Goal: Book appointment/travel/reservation

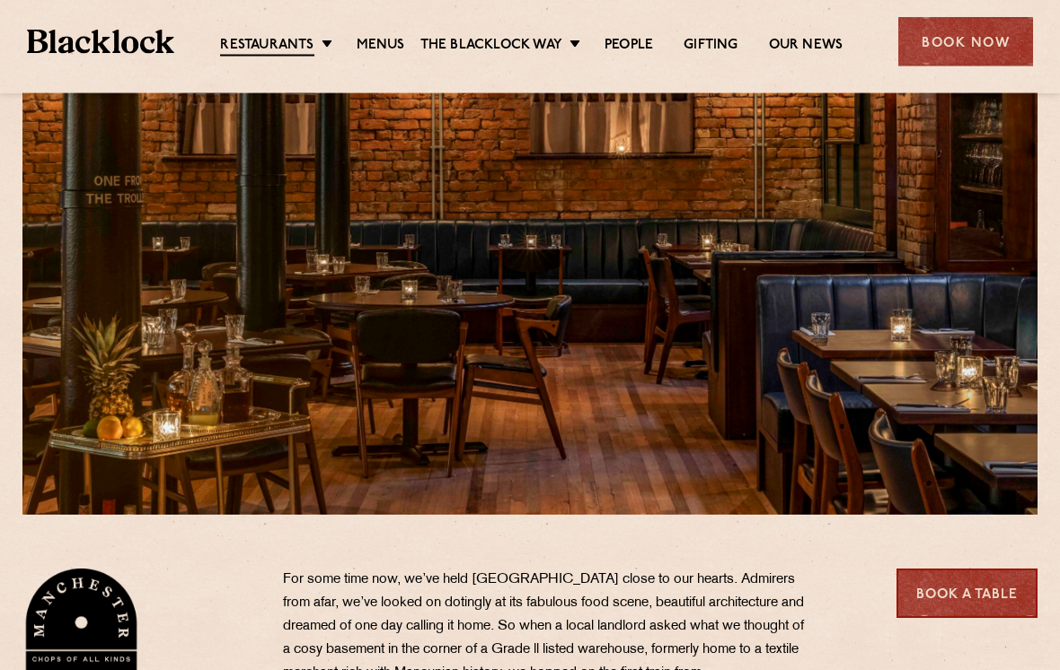
scroll to position [132, 0]
click at [384, 43] on link "Menus" at bounding box center [380, 46] width 48 height 18
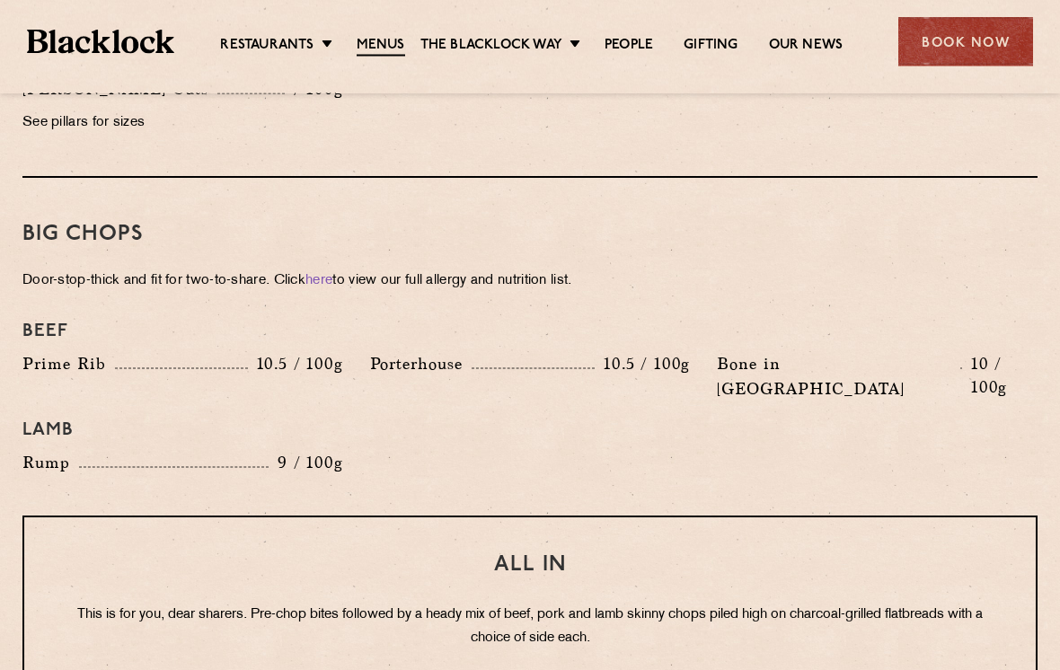
scroll to position [1891, 0]
click at [952, 431] on div "Beef Prime Rib 10.5 / 100g Porterhouse 10.5 / 100g Bone in Sirloin 10 / 100g La…" at bounding box center [530, 398] width 1042 height 172
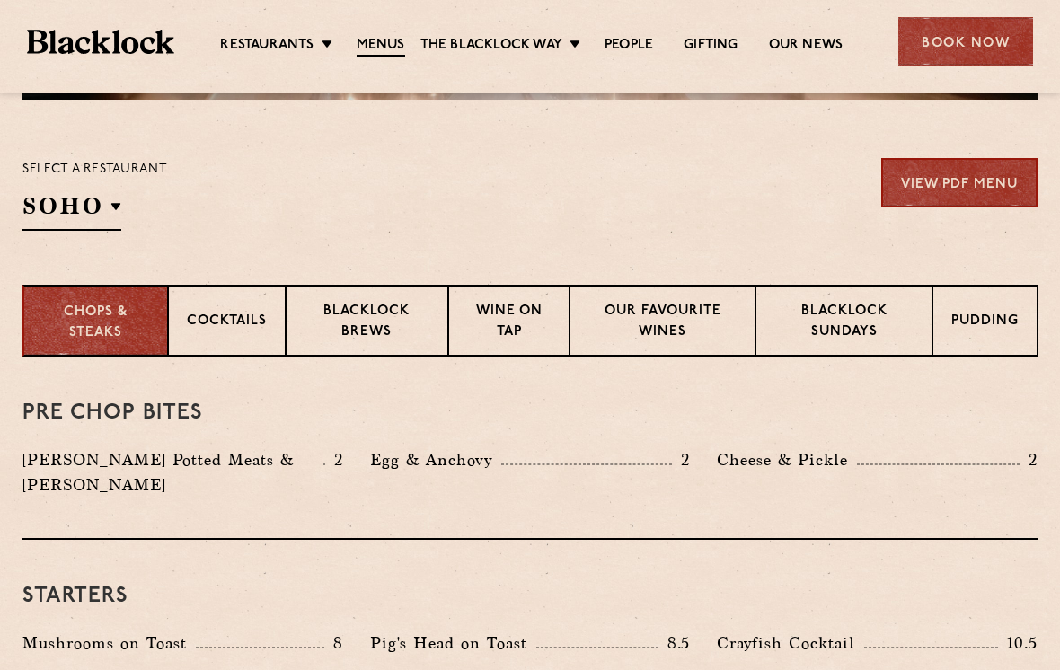
scroll to position [550, 0]
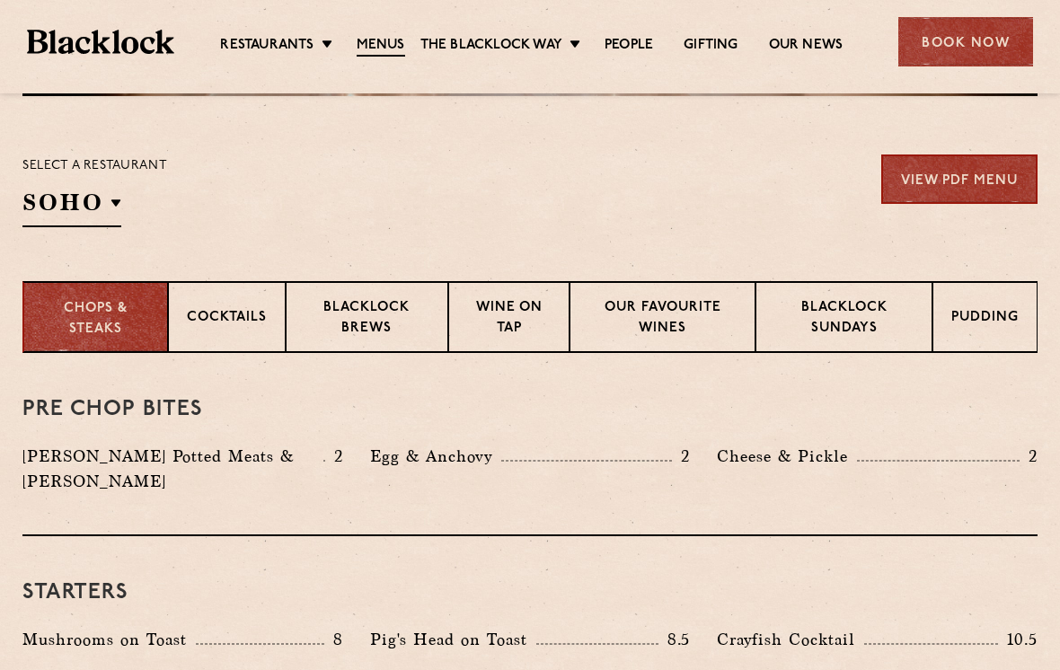
click at [236, 320] on p "Cocktails" at bounding box center [227, 319] width 80 height 22
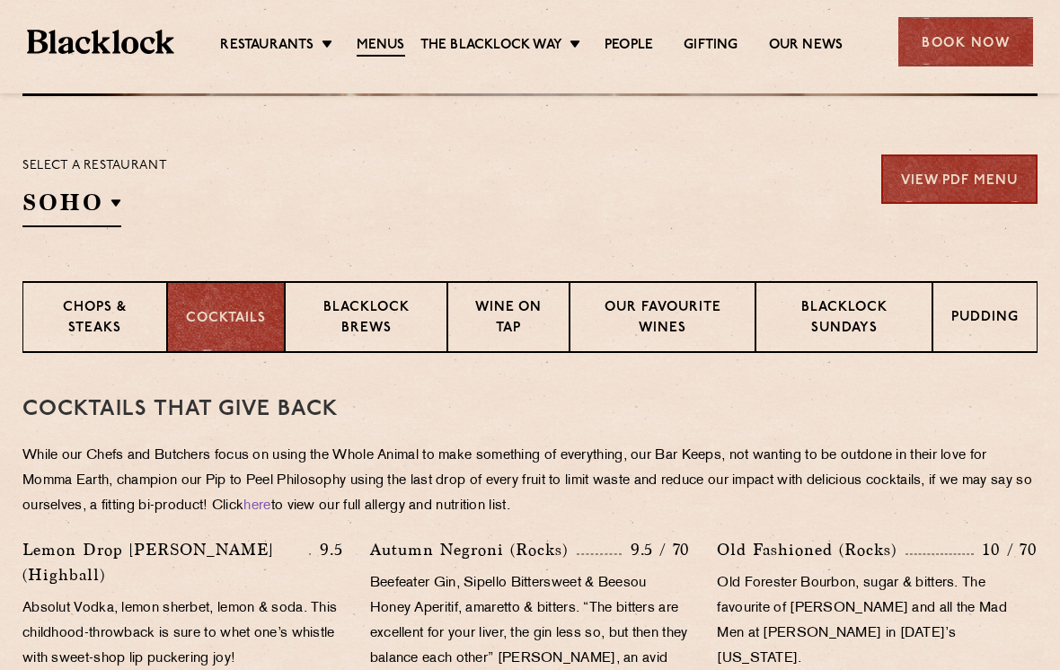
click at [521, 315] on p "Wine on Tap" at bounding box center [508, 319] width 84 height 42
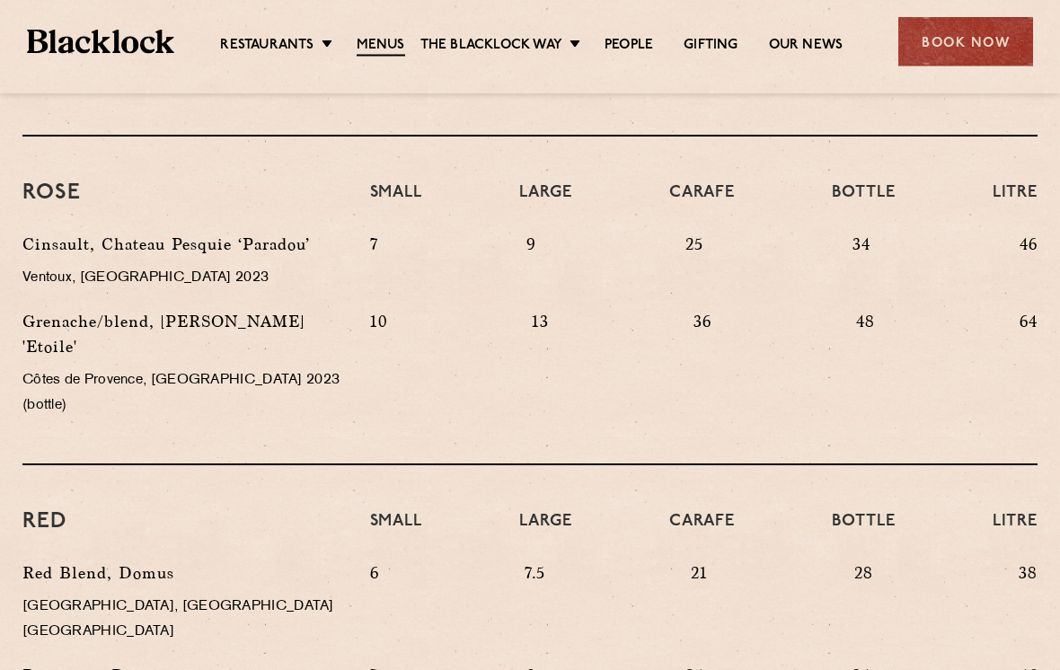
scroll to position [1365, 0]
click at [0, 0] on link "Pre & Post Theatre" at bounding box center [0, 0] width 0 height 0
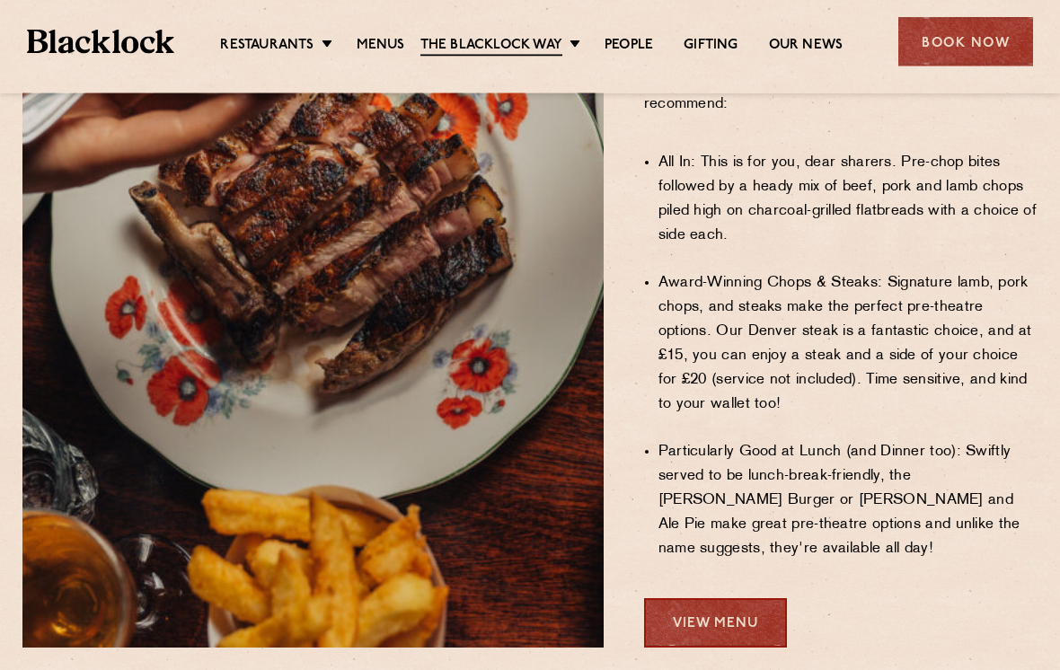
scroll to position [1216, 0]
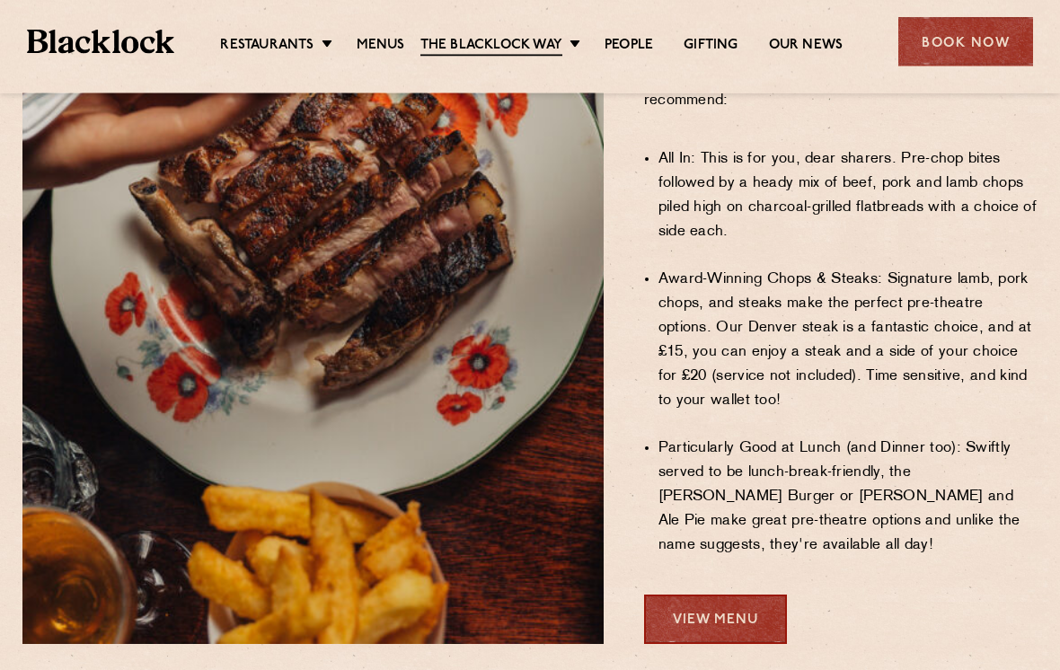
click at [730, 595] on link "View Menu" at bounding box center [715, 619] width 143 height 49
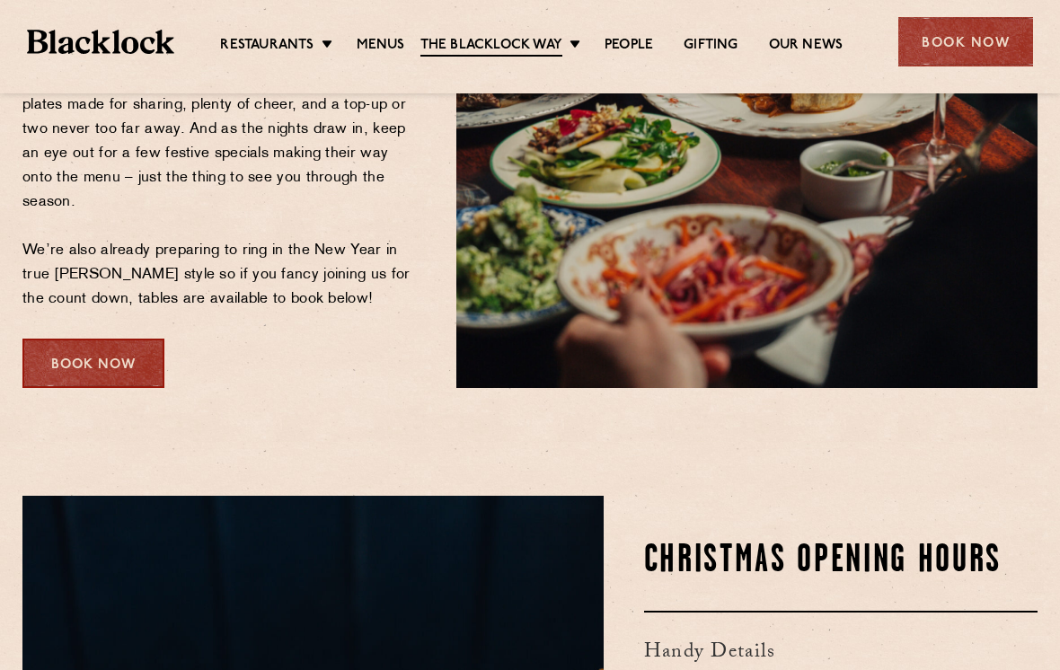
scroll to position [426, 0]
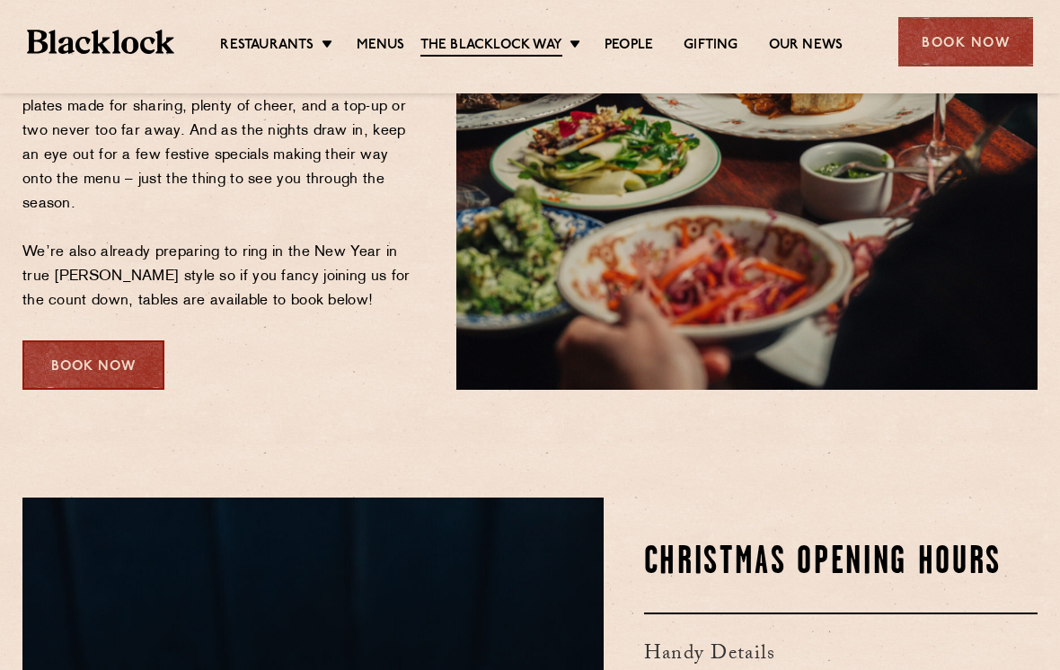
click at [79, 340] on div "Book Now" at bounding box center [93, 364] width 142 height 49
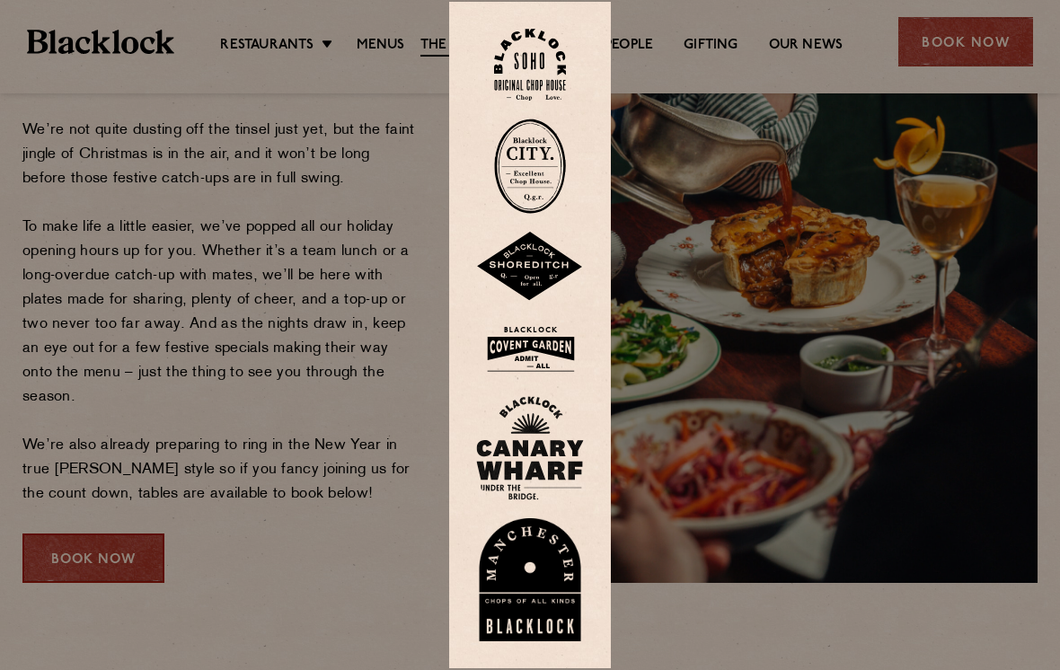
scroll to position [232, 0]
click at [111, 534] on div at bounding box center [530, 335] width 1060 height 670
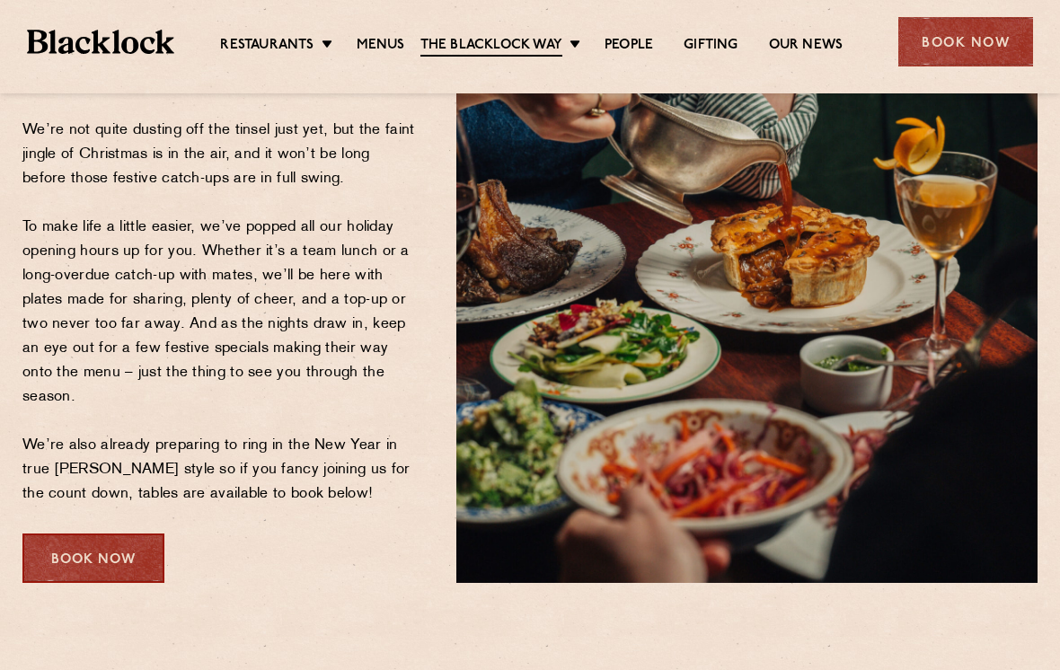
click at [118, 533] on div "Book Now" at bounding box center [93, 557] width 142 height 49
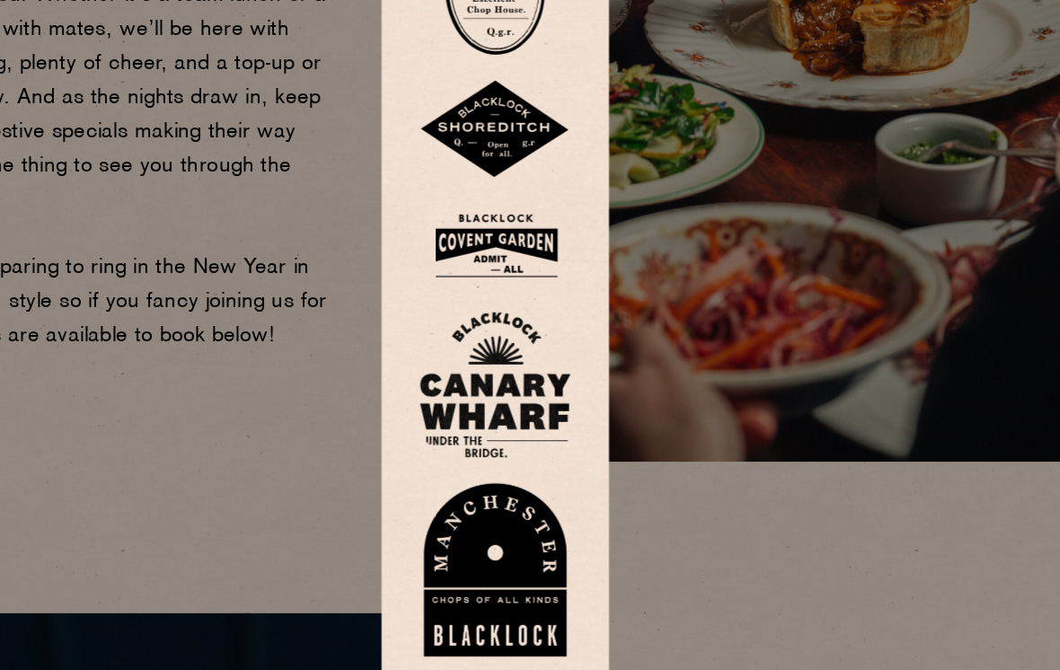
scroll to position [313, 0]
click at [476, 518] on img at bounding box center [530, 580] width 108 height 124
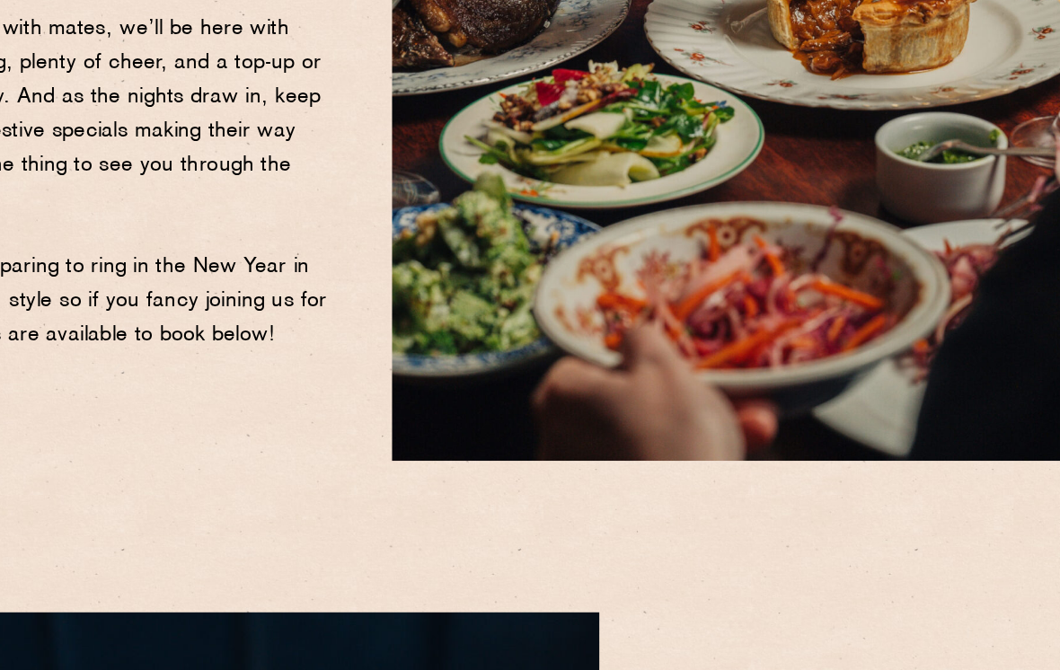
scroll to position [312, 0]
